Goal: Navigation & Orientation: Go to known website

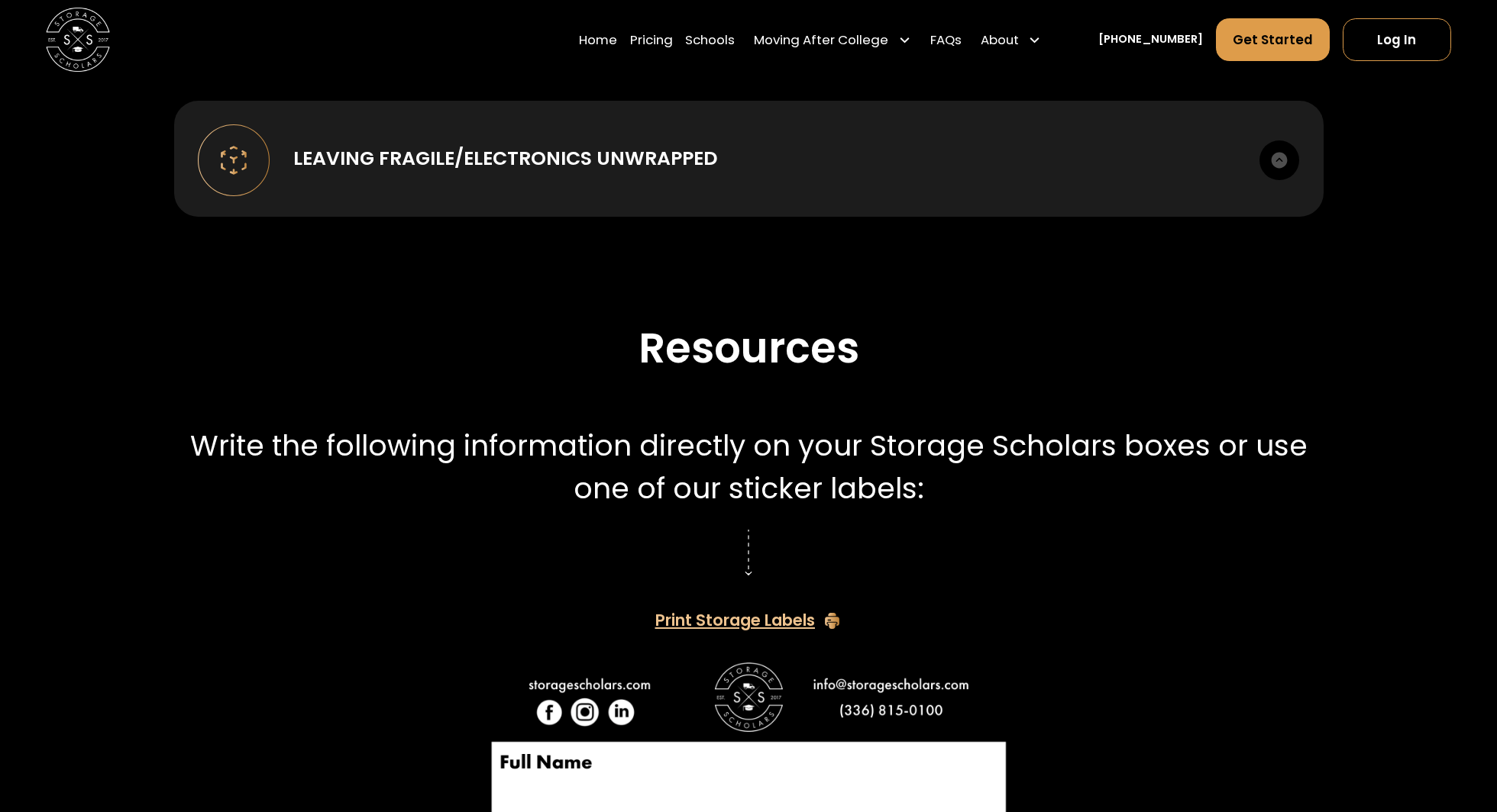
scroll to position [4298, 0]
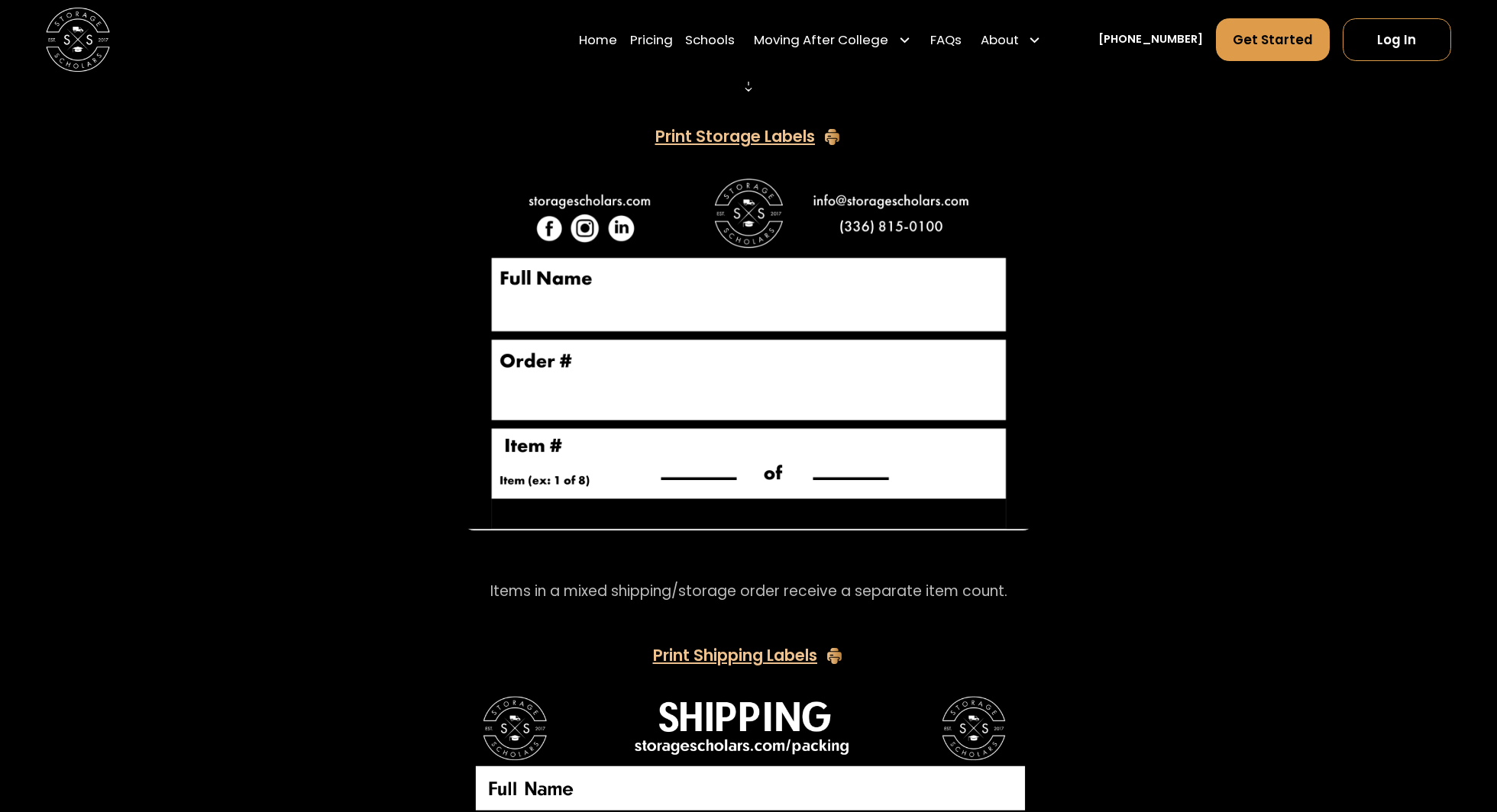
click at [88, 38] on img "home" at bounding box center [77, 39] width 64 height 64
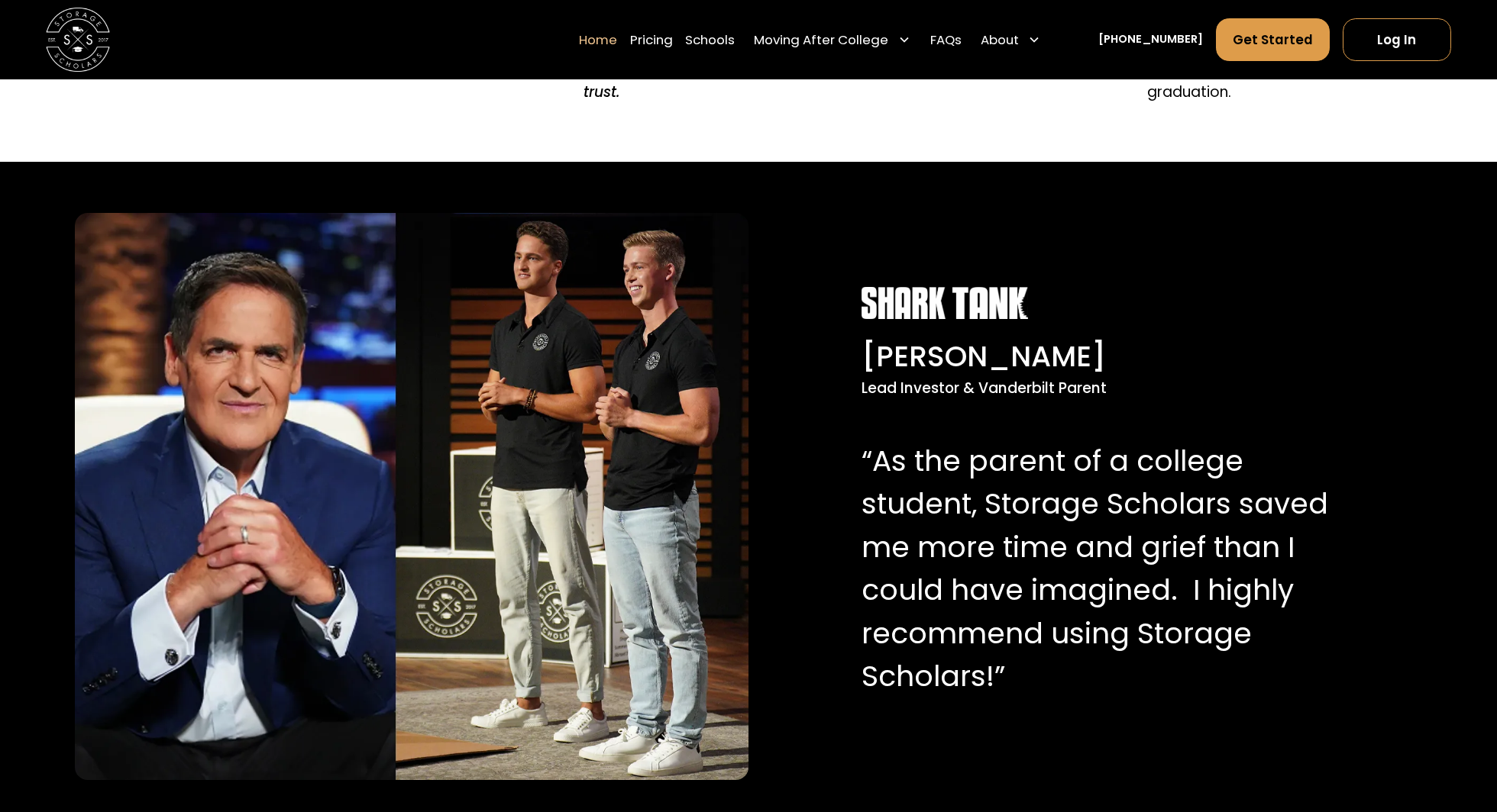
scroll to position [2936, 0]
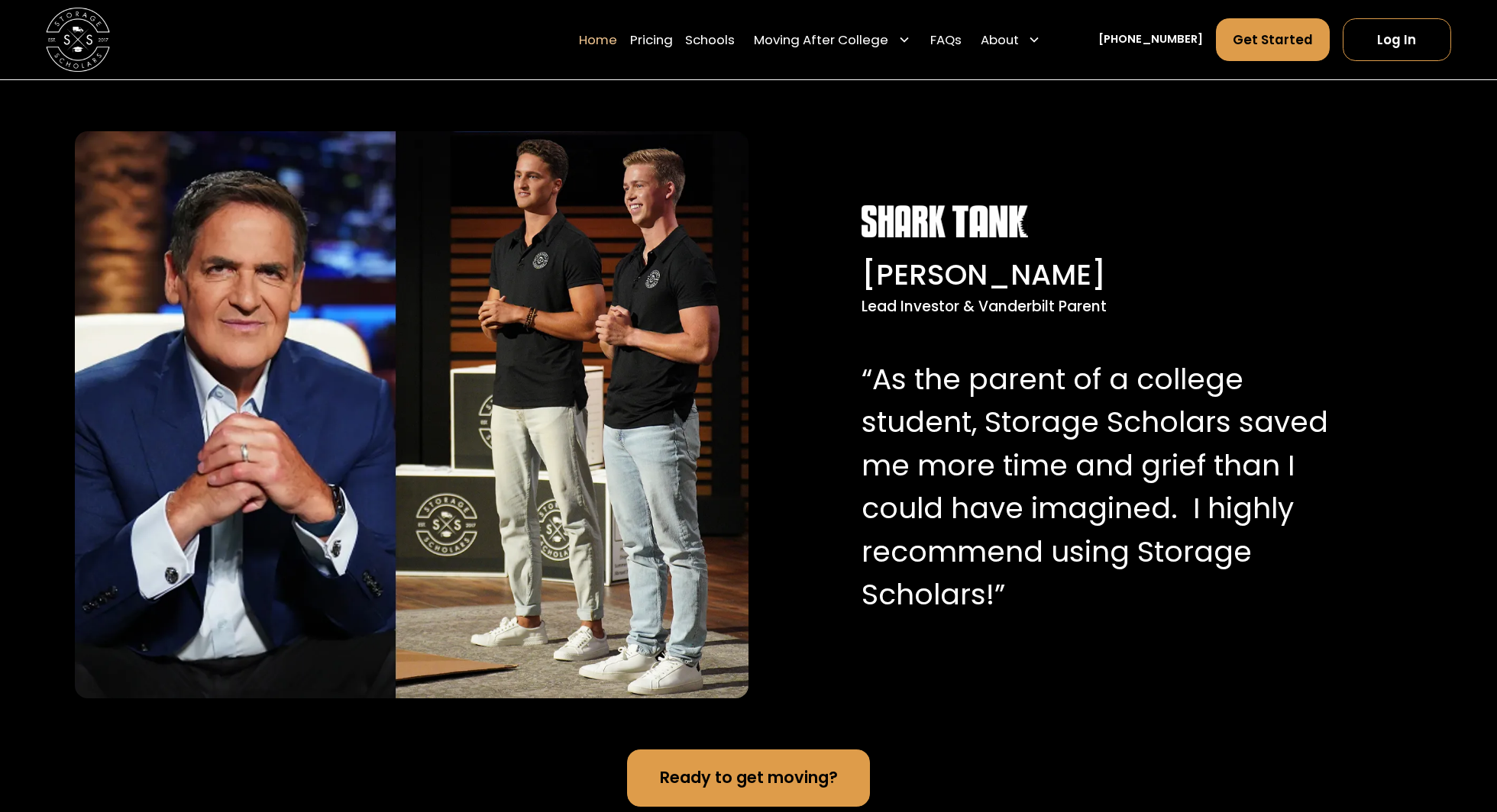
scroll to position [3035, 0]
